Goal: Task Accomplishment & Management: Complete application form

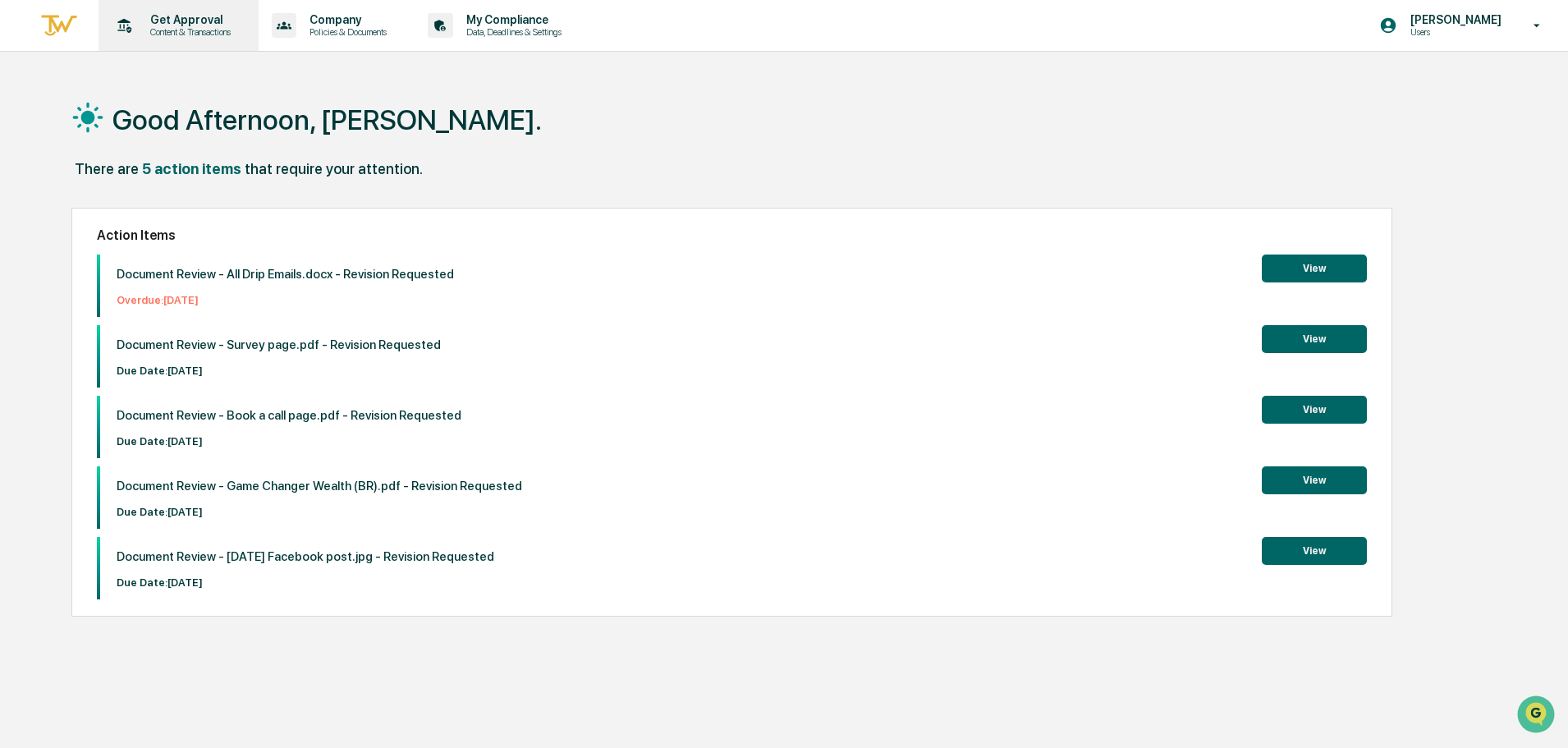
click at [166, 32] on p "Content & Transactions" at bounding box center [188, 32] width 102 height 12
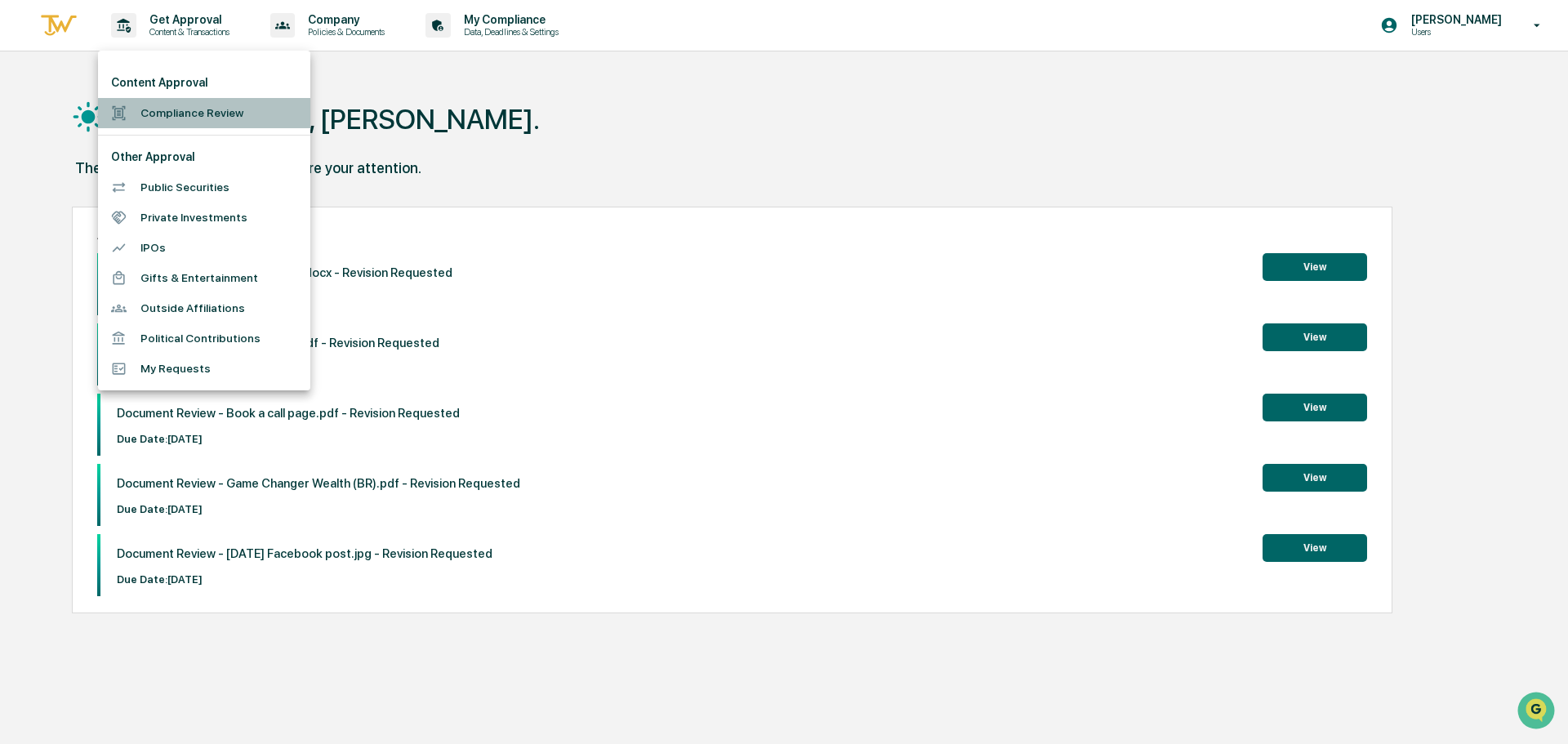
click at [198, 113] on li "Compliance Review" at bounding box center [203, 112] width 212 height 30
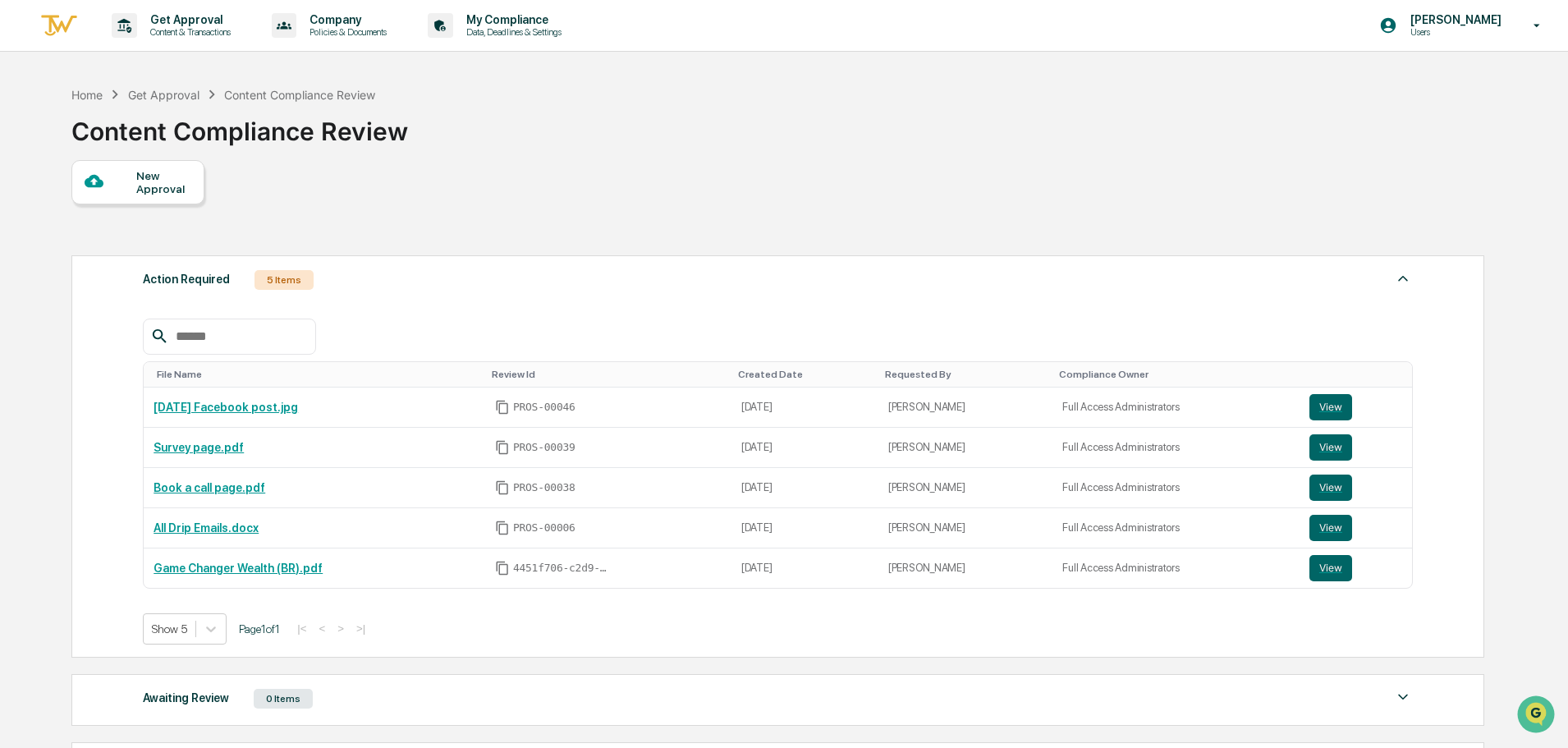
click at [140, 179] on div "New Approval" at bounding box center [164, 182] width 55 height 27
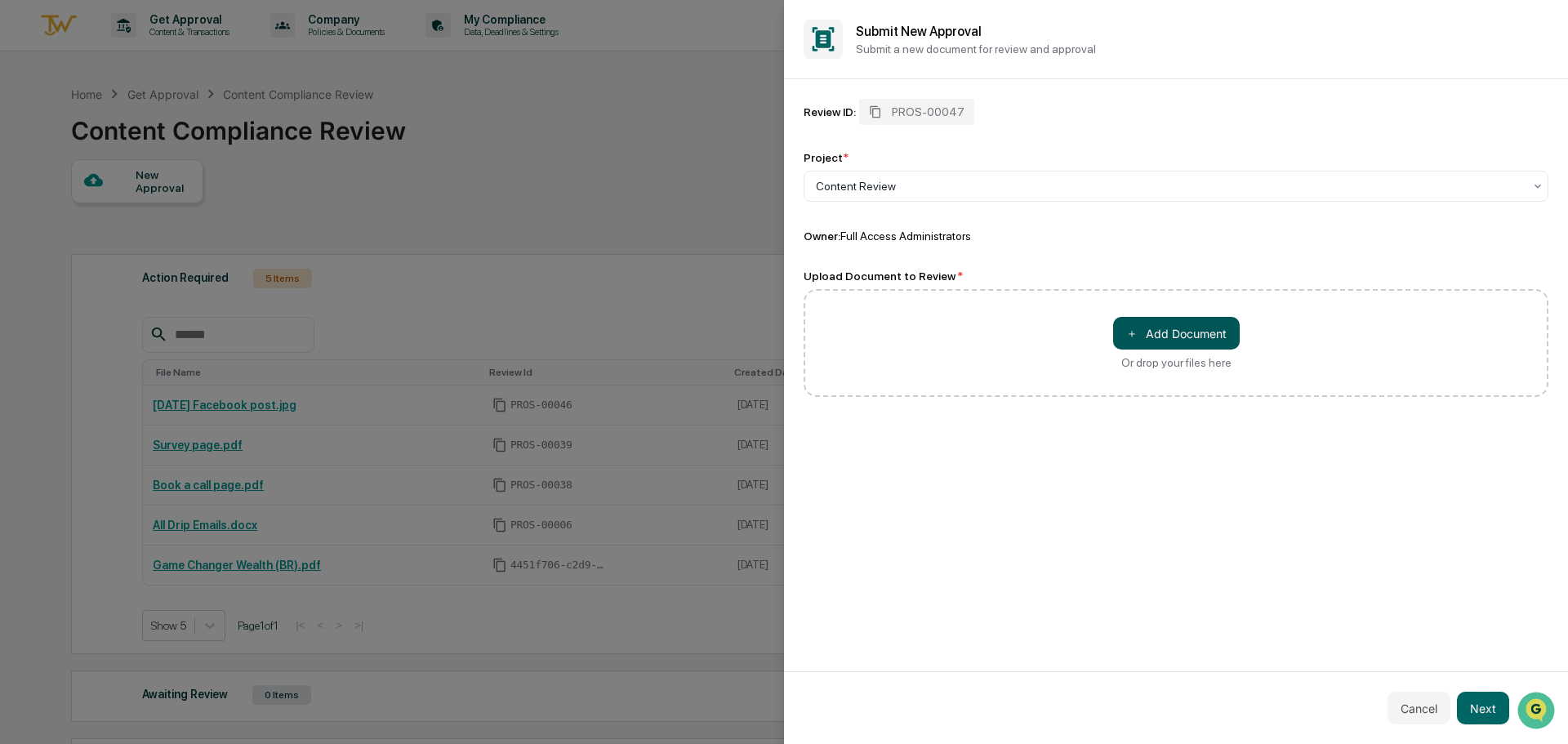
click at [1122, 329] on button "＋ Add Document" at bounding box center [1175, 332] width 126 height 32
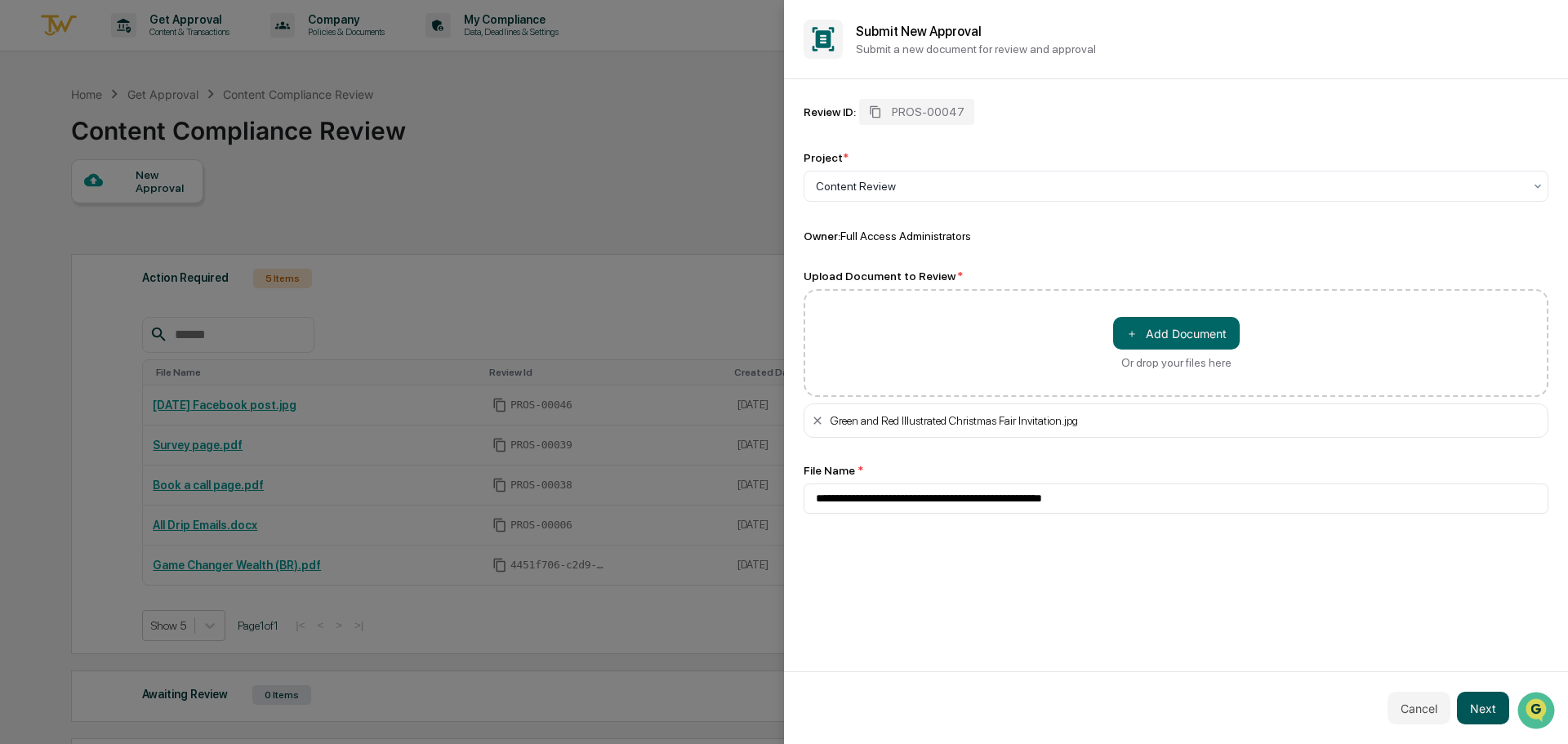
click at [1483, 706] on button "Next" at bounding box center [1482, 707] width 52 height 32
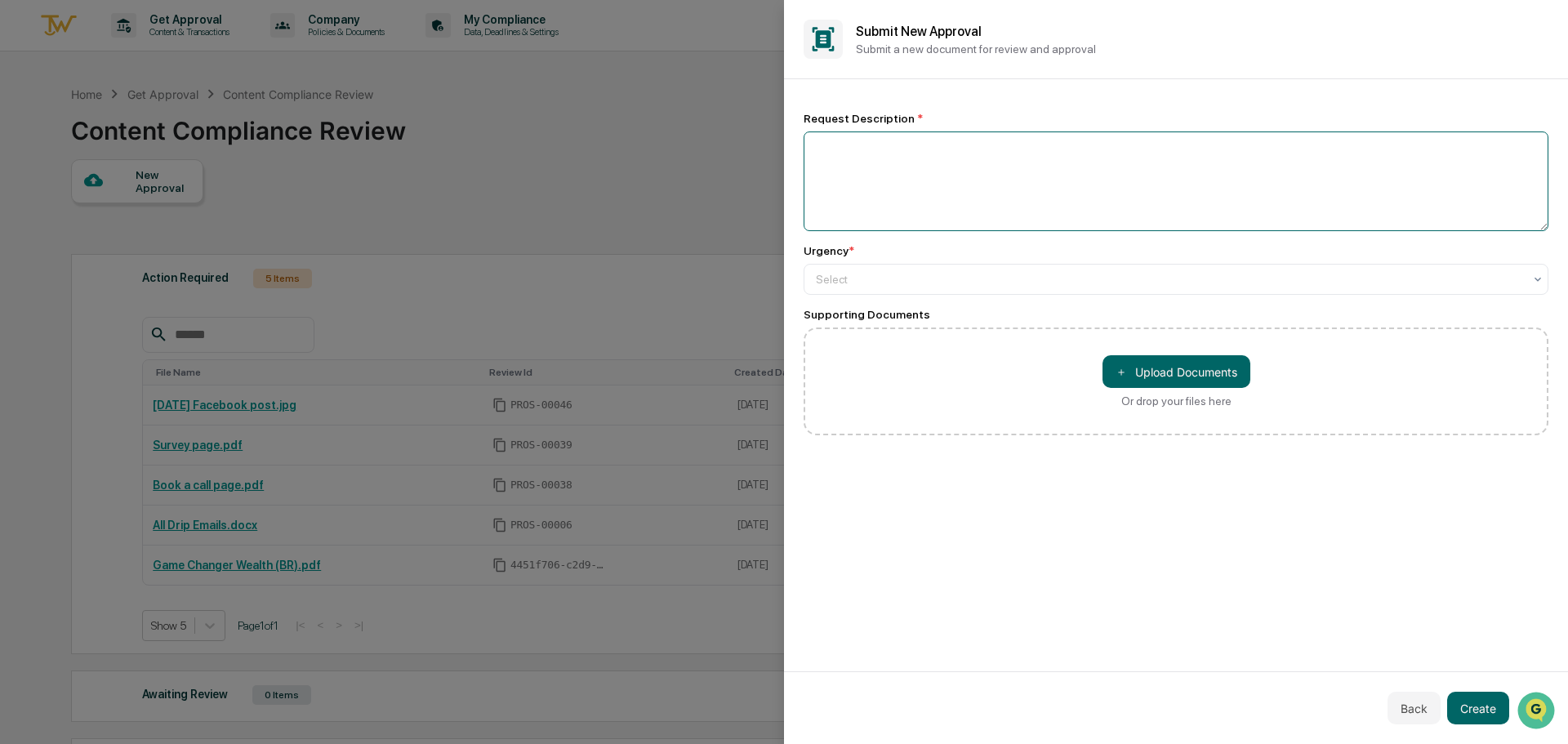
click at [963, 177] on textarea at bounding box center [1176, 181] width 745 height 100
type textarea "**********"
type input "*"
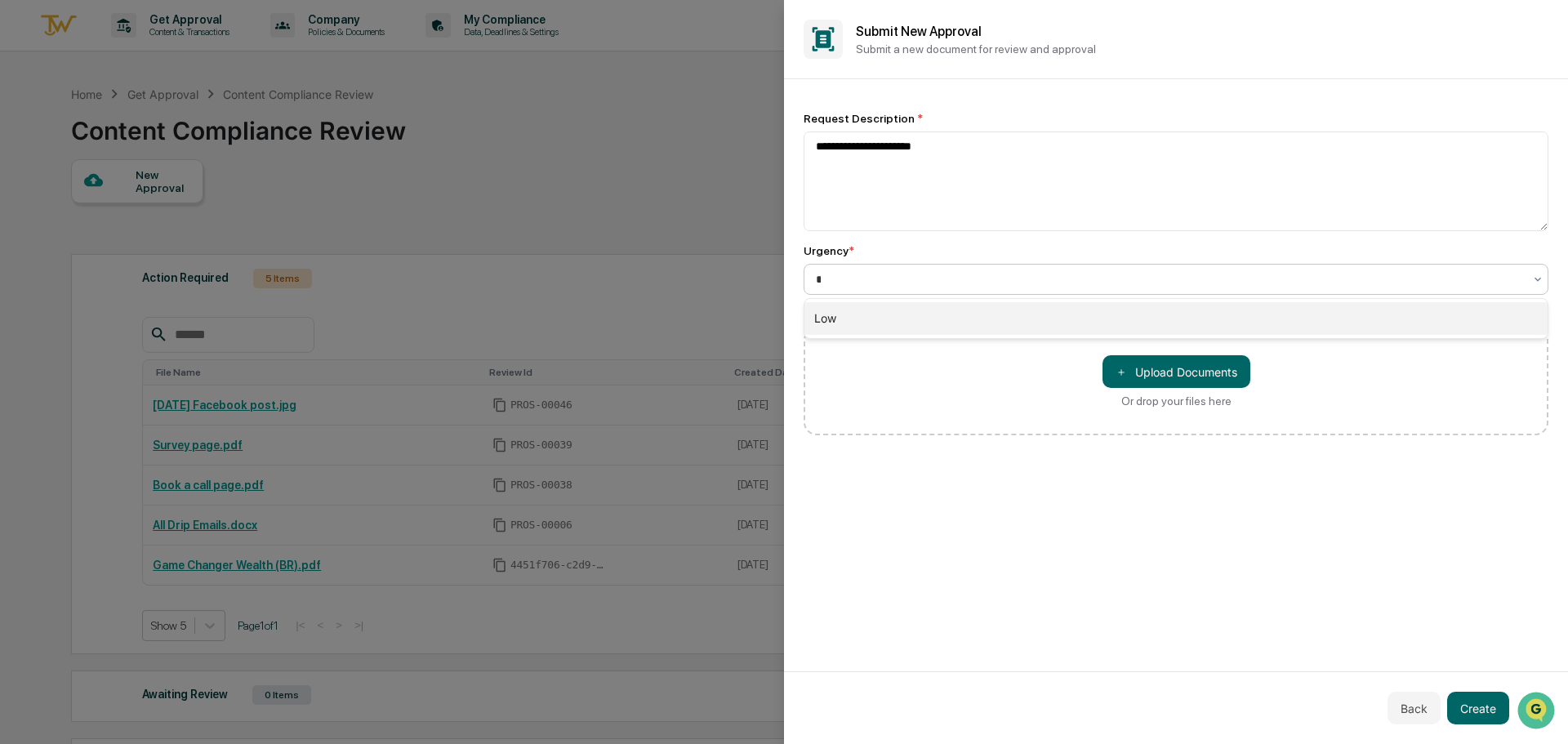
click at [916, 309] on div "Low" at bounding box center [1176, 318] width 743 height 32
click at [1470, 716] on button "Create" at bounding box center [1477, 707] width 62 height 32
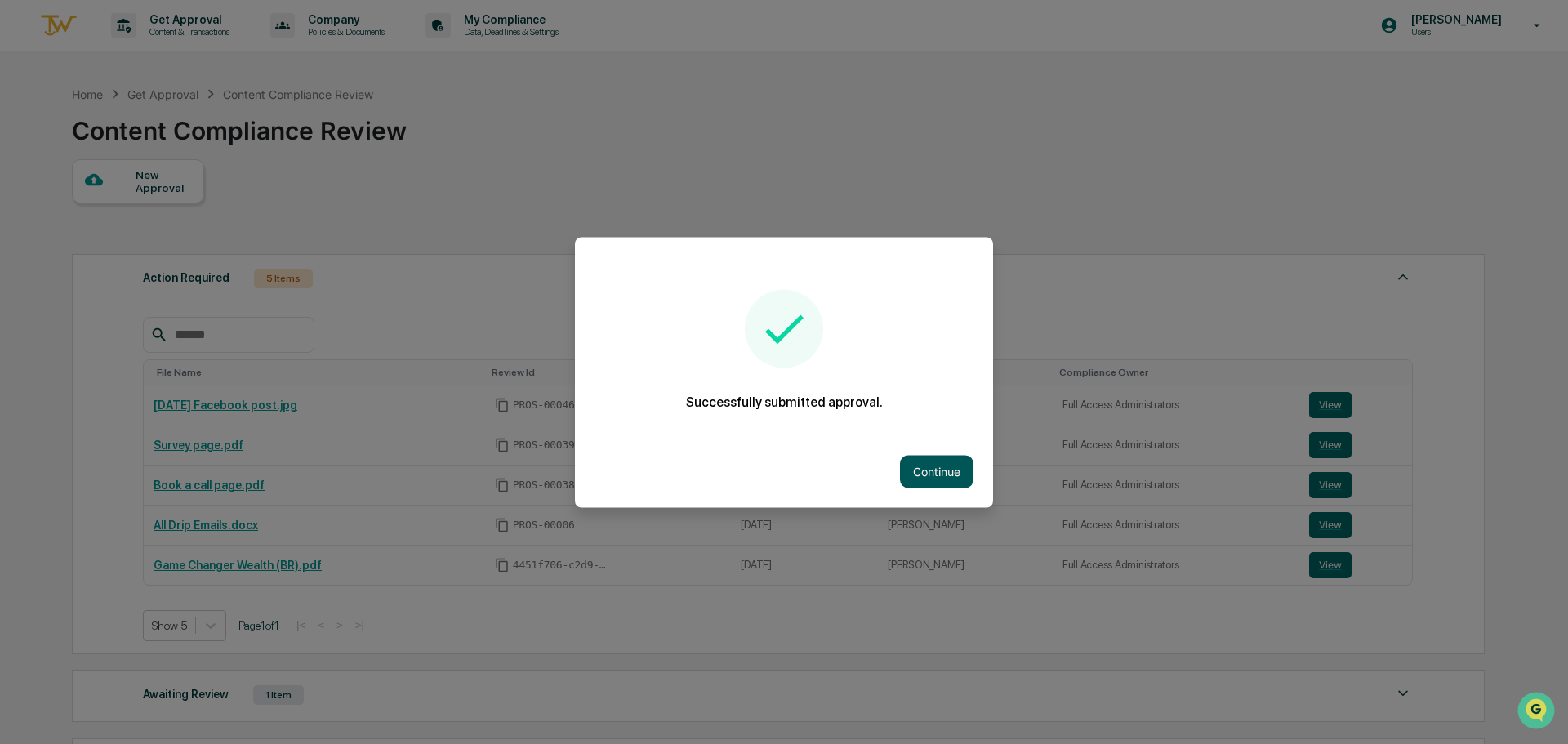
click at [934, 467] on button "Continue" at bounding box center [936, 470] width 73 height 32
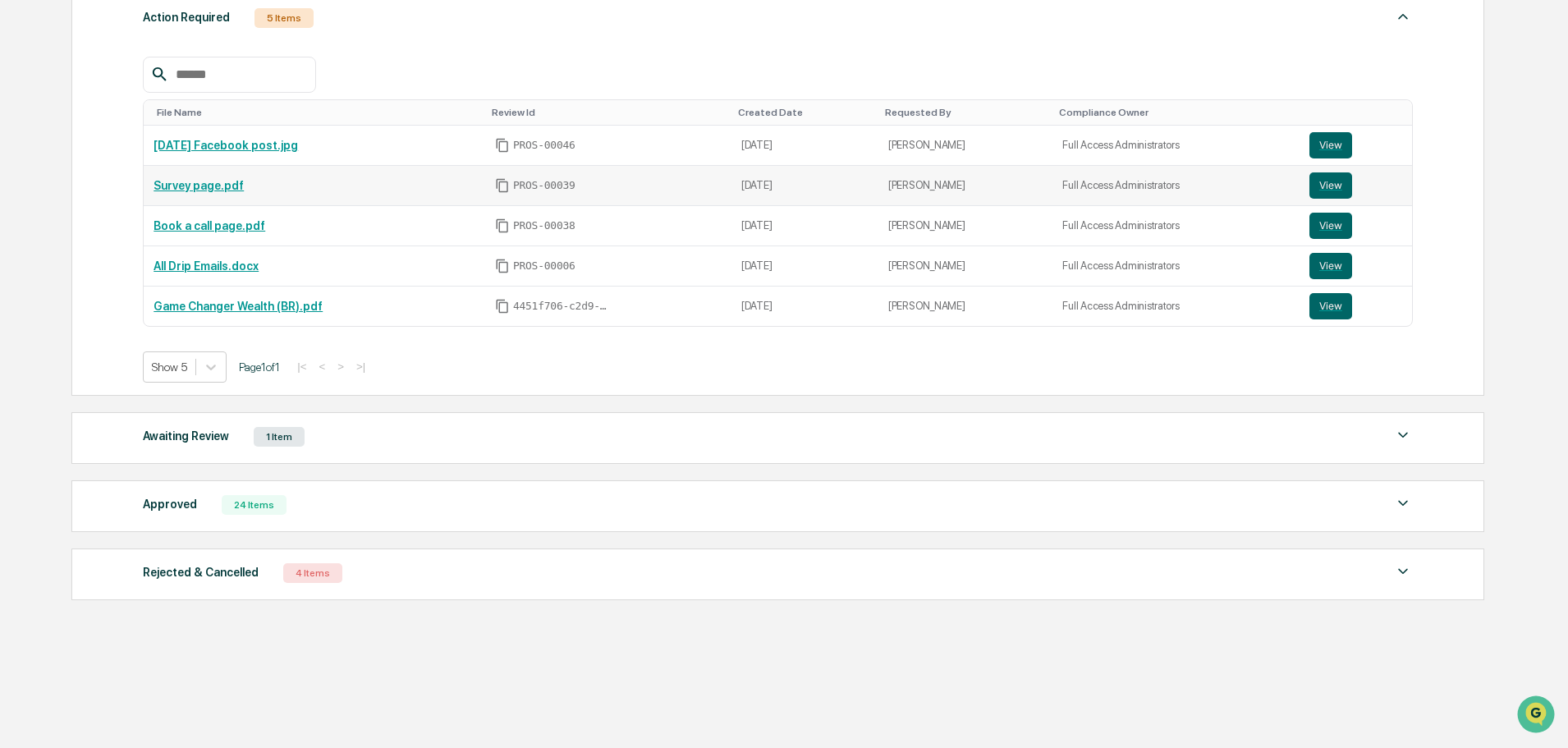
scroll to position [262, 0]
